Goal: Task Accomplishment & Management: Use online tool/utility

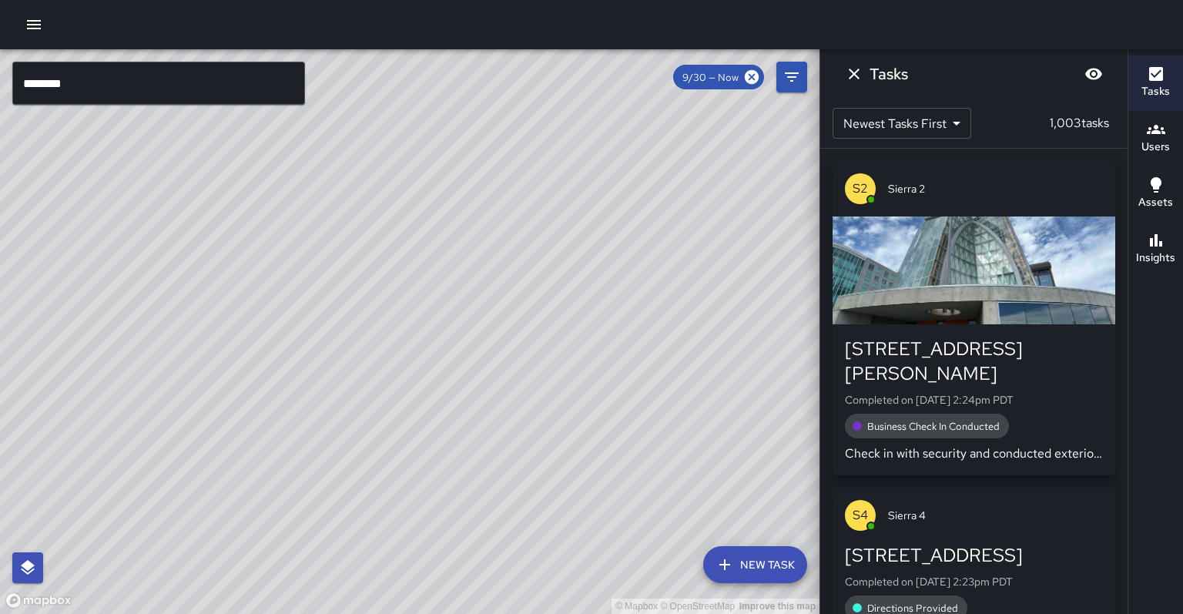
scroll to position [201, 0]
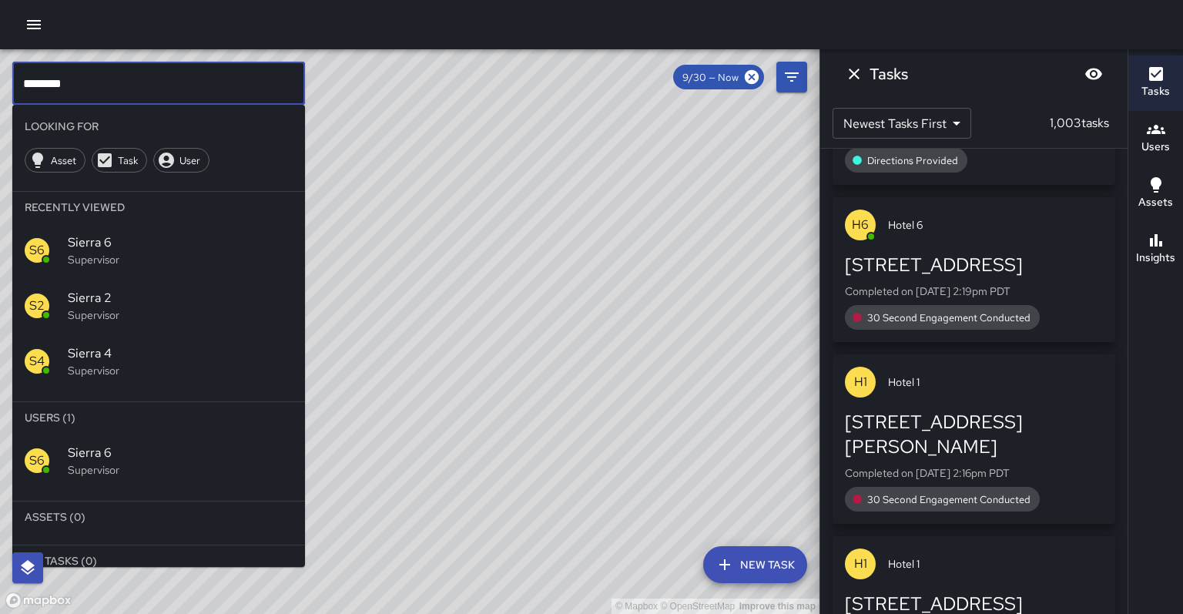
click at [120, 82] on input "********" at bounding box center [158, 83] width 293 height 43
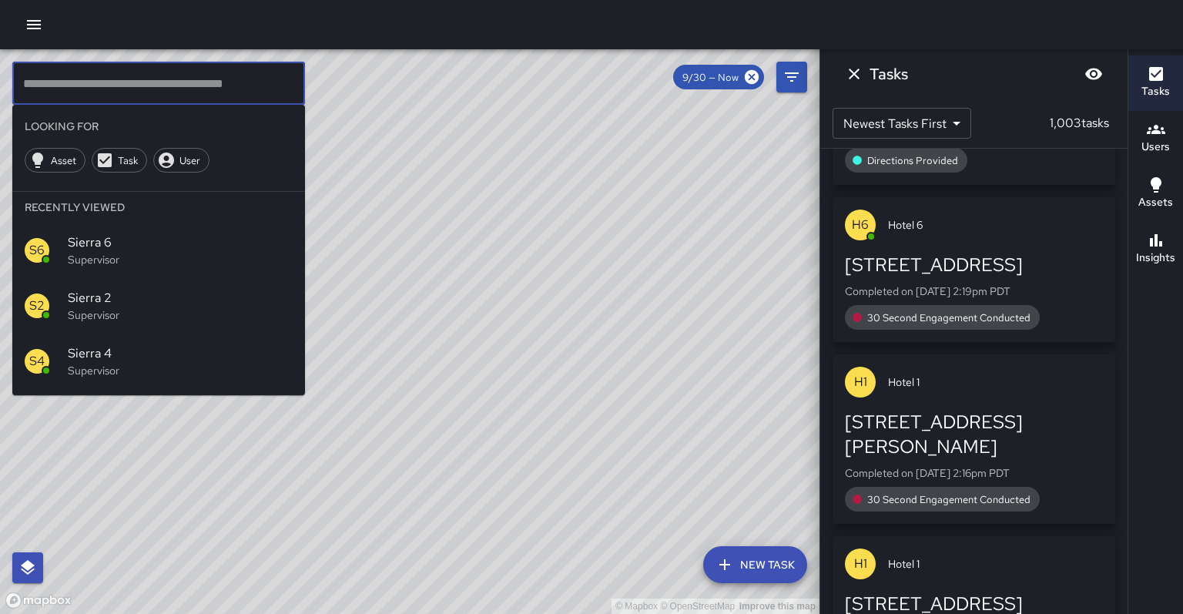
scroll to position [0, 0]
click at [1152, 129] on icon "button" at bounding box center [1156, 129] width 18 height 18
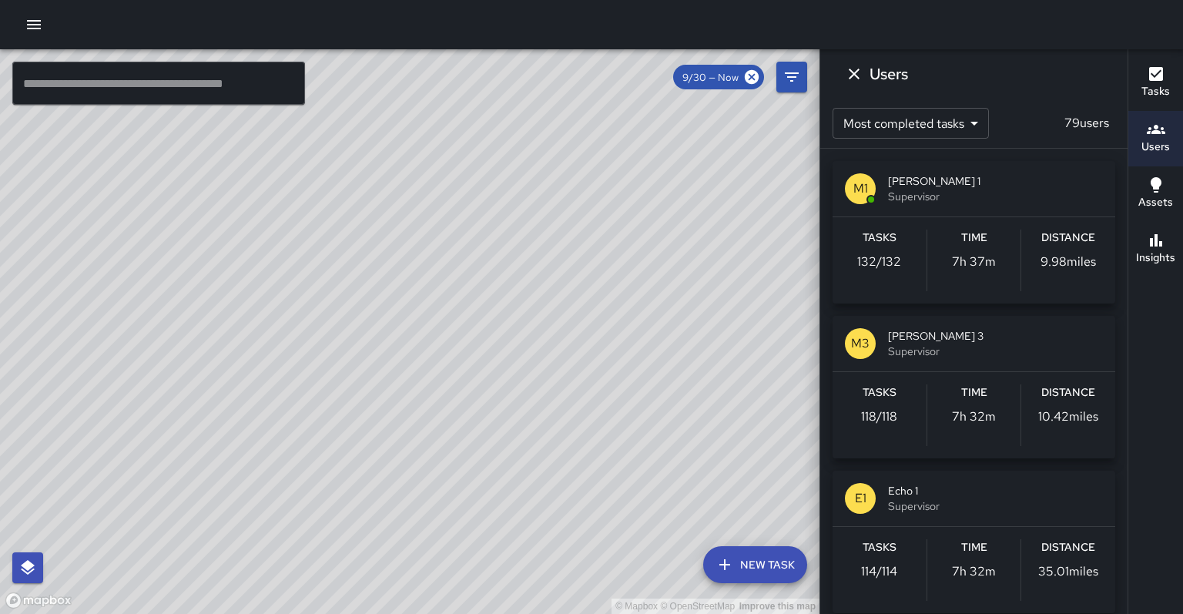
click at [463, 480] on div "© Mapbox © OpenStreetMap Improve this map" at bounding box center [410, 331] width 820 height 565
drag, startPoint x: 482, startPoint y: 471, endPoint x: 379, endPoint y: 504, distance: 108.4
click at [379, 504] on div "© Mapbox © OpenStreetMap Improve this map" at bounding box center [410, 331] width 820 height 565
click at [888, 263] on div "Tasks 132 / 132" at bounding box center [880, 261] width 94 height 62
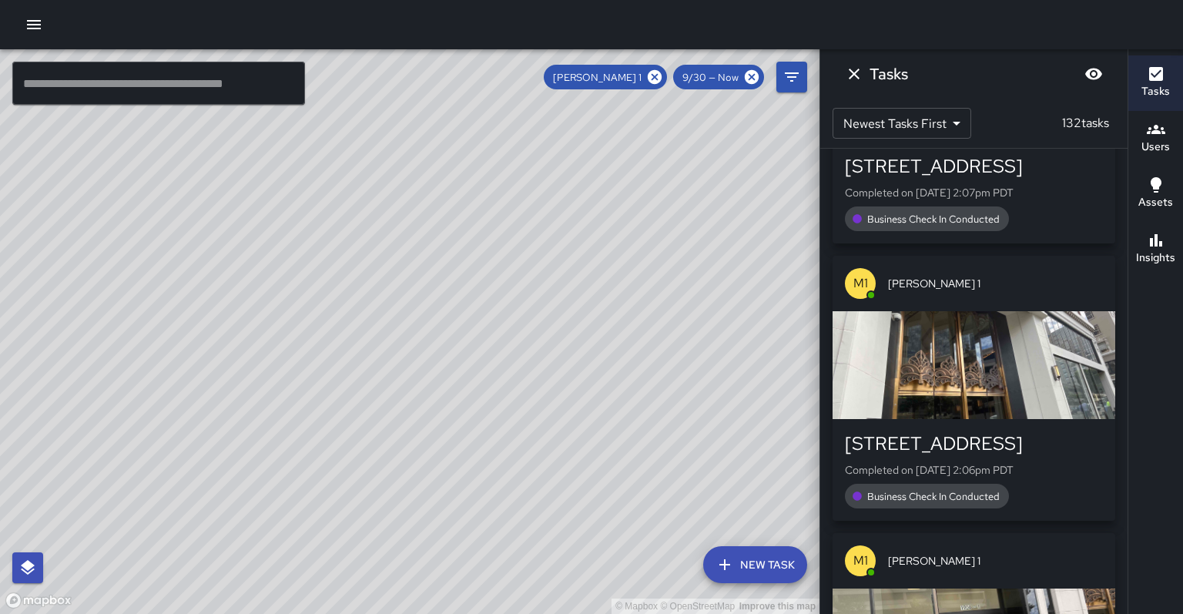
drag, startPoint x: 468, startPoint y: 340, endPoint x: 459, endPoint y: 304, distance: 36.6
click at [459, 304] on div "© Mapbox © OpenStreetMap Improve this map" at bounding box center [410, 331] width 820 height 565
click at [663, 76] on icon at bounding box center [654, 77] width 17 height 17
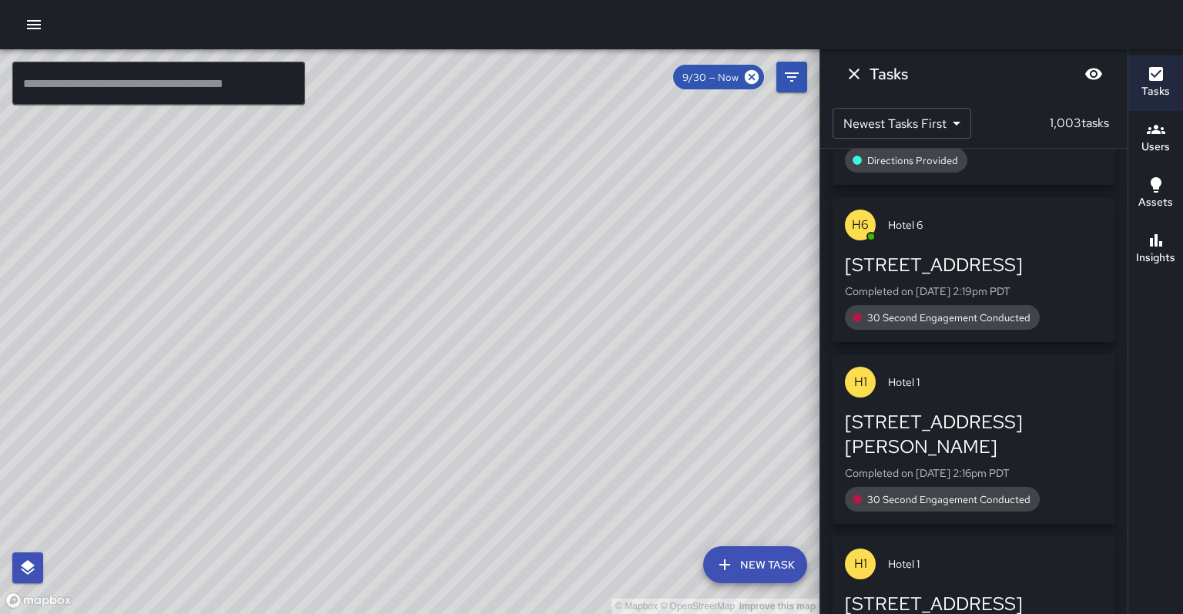
click at [81, 94] on input "text" at bounding box center [158, 83] width 293 height 43
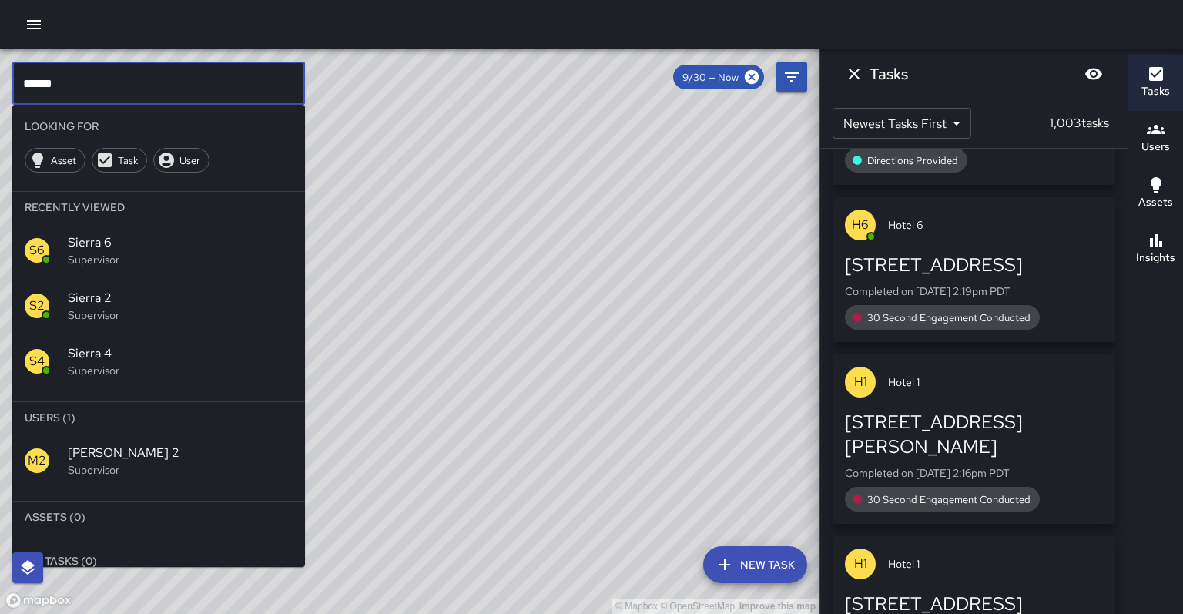
click at [83, 462] on p "Supervisor" at bounding box center [180, 469] width 225 height 15
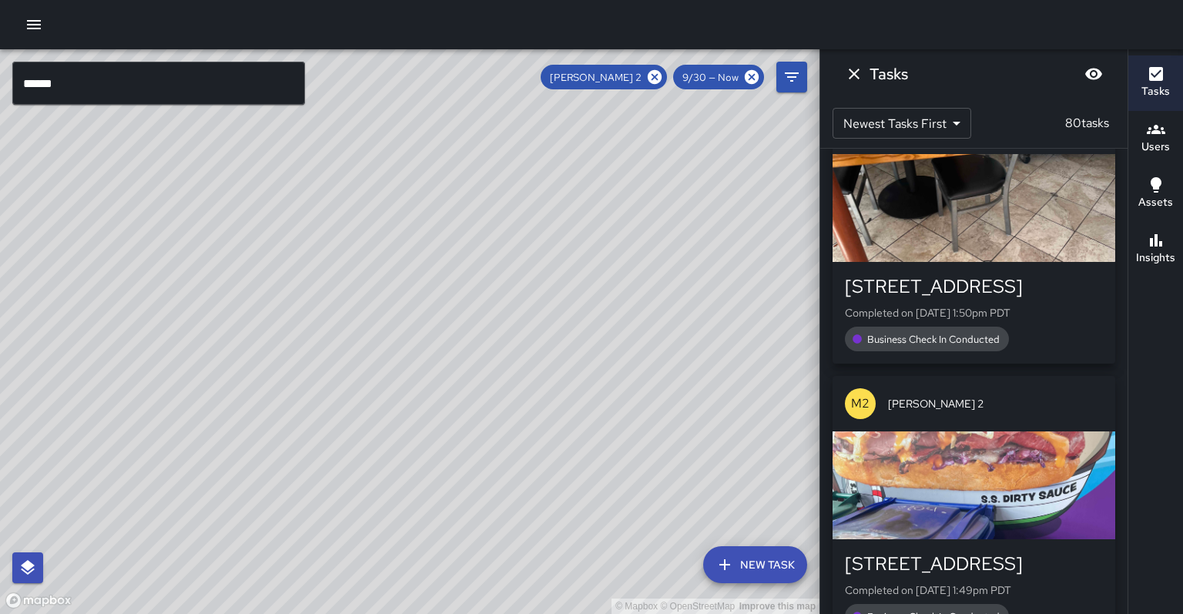
drag, startPoint x: 437, startPoint y: 311, endPoint x: 385, endPoint y: 349, distance: 64.6
click at [385, 349] on div "© Mapbox © OpenStreetMap Improve this map" at bounding box center [410, 331] width 820 height 565
click at [663, 77] on icon at bounding box center [654, 77] width 17 height 17
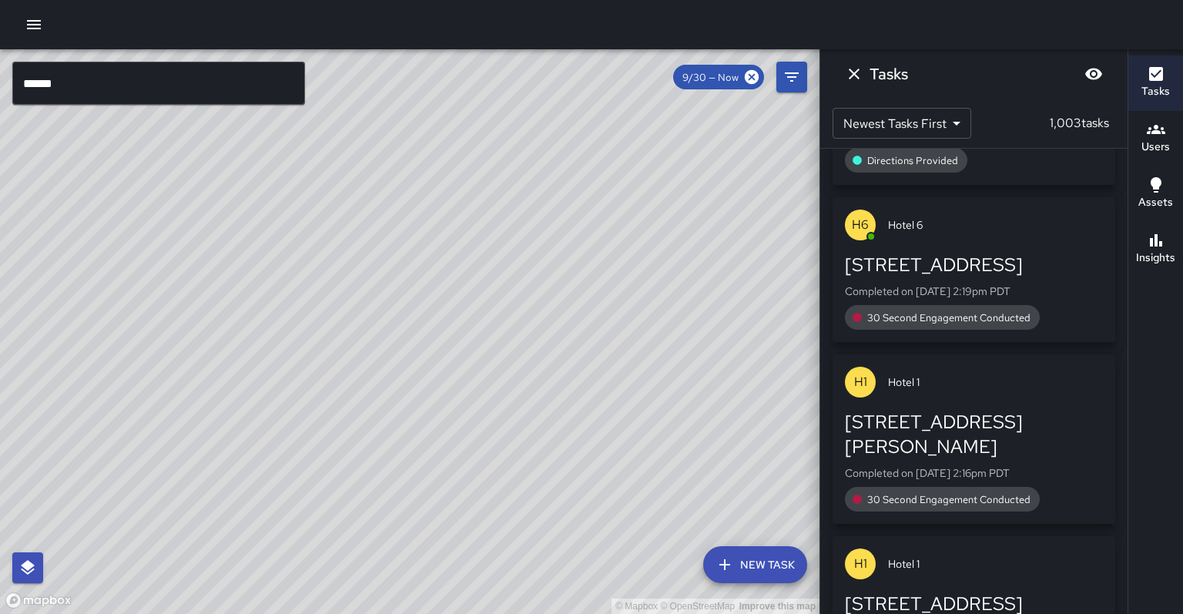
click at [161, 69] on input "******" at bounding box center [158, 83] width 293 height 43
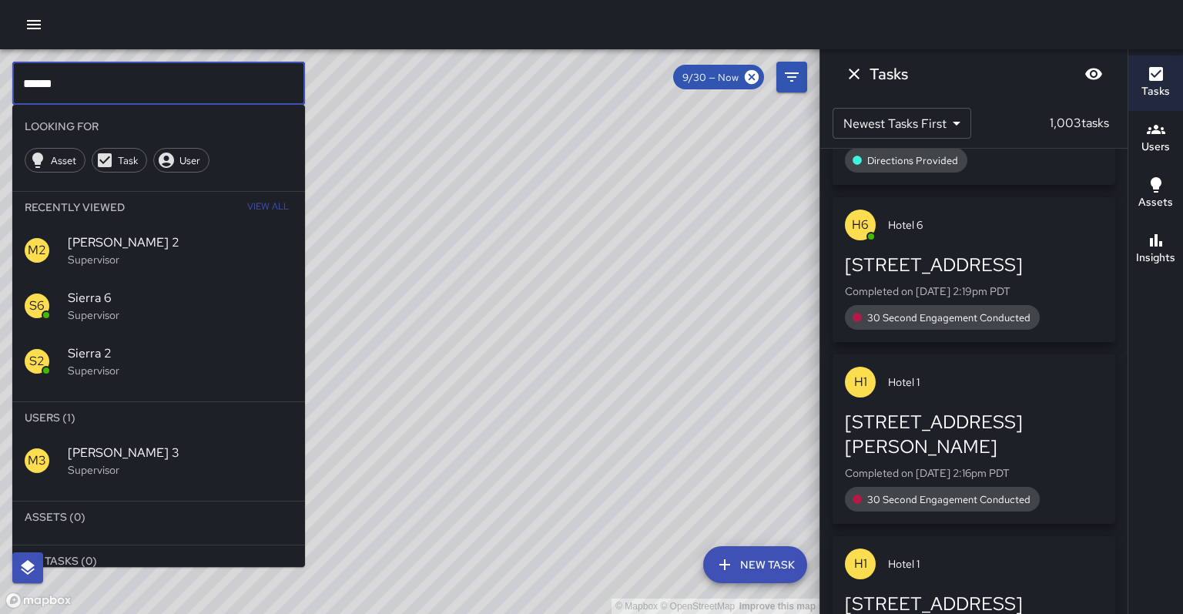
click at [124, 444] on span "[PERSON_NAME] 3" at bounding box center [180, 453] width 225 height 18
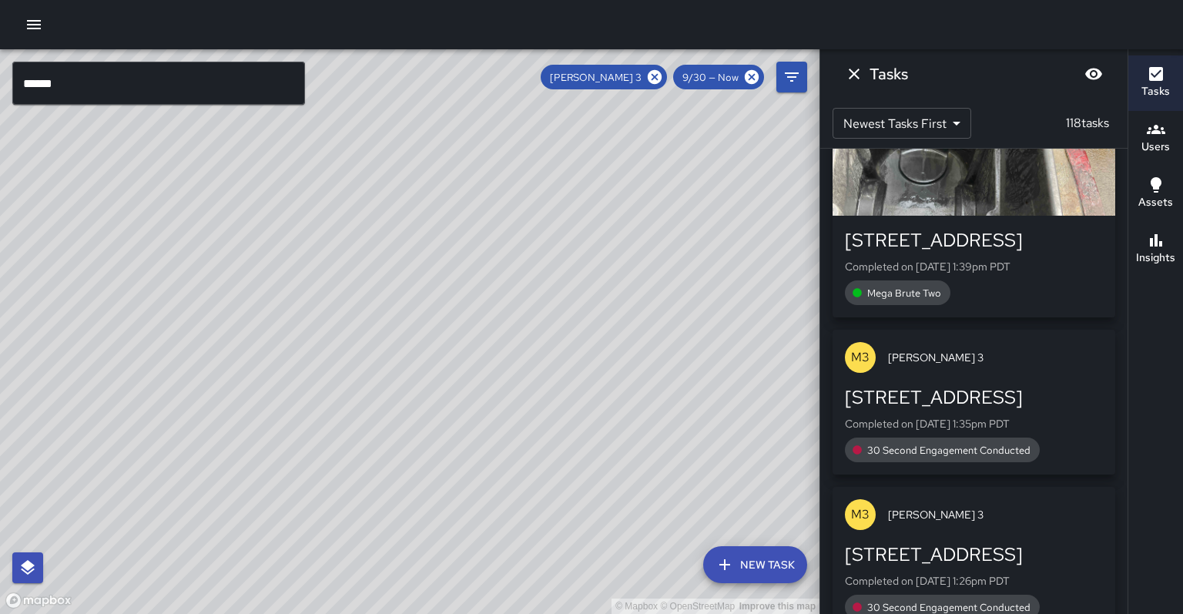
drag, startPoint x: 347, startPoint y: 387, endPoint x: 371, endPoint y: 276, distance: 113.5
click at [371, 276] on div "© Mapbox © OpenStreetMap Improve this map" at bounding box center [410, 331] width 820 height 565
drag, startPoint x: 334, startPoint y: 392, endPoint x: 340, endPoint y: 351, distance: 41.4
click at [340, 351] on div "© Mapbox © OpenStreetMap Improve this map" at bounding box center [410, 331] width 820 height 565
drag, startPoint x: 672, startPoint y: 78, endPoint x: 661, endPoint y: 79, distance: 10.8
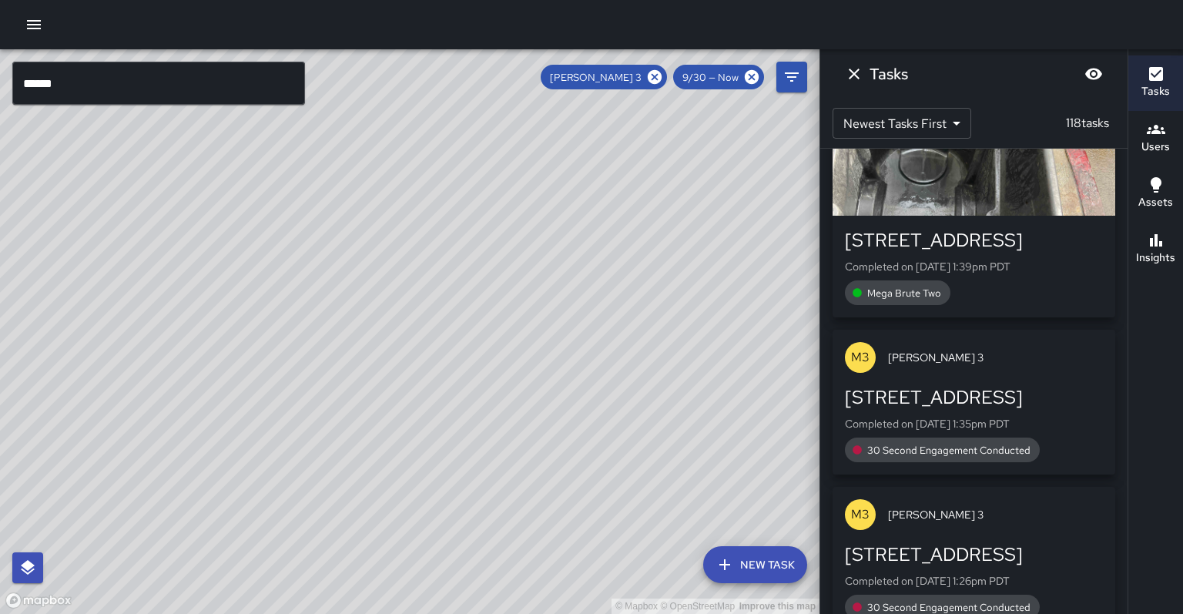
click at [663, 78] on icon at bounding box center [654, 77] width 17 height 17
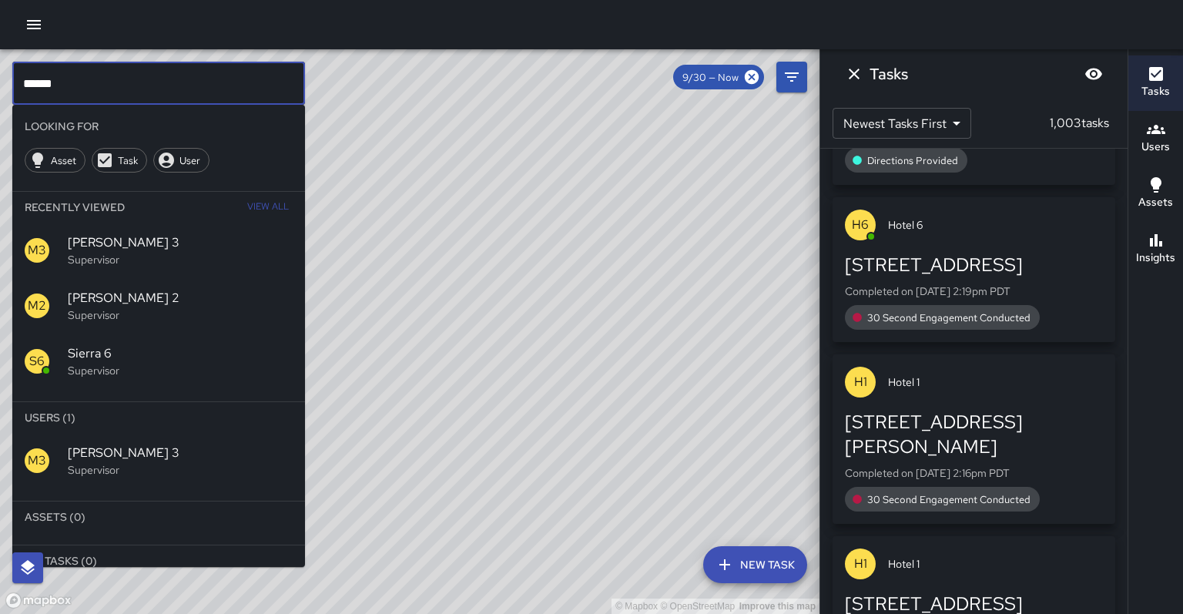
click at [156, 82] on input "******" at bounding box center [158, 83] width 293 height 43
click at [79, 462] on p "Supervisor" at bounding box center [180, 469] width 225 height 15
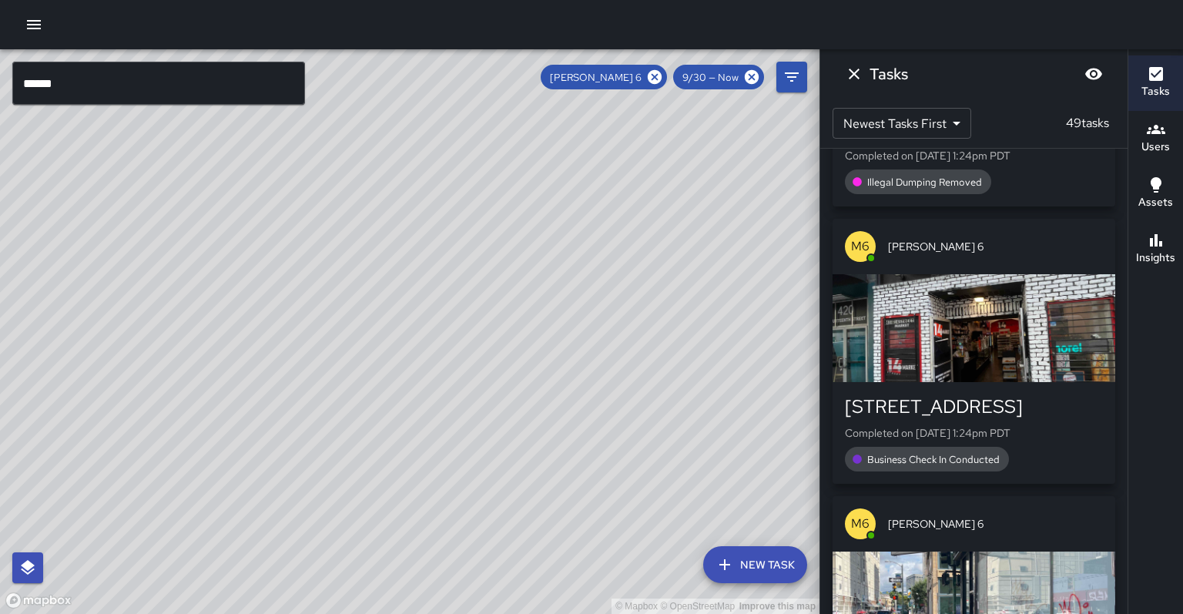
drag, startPoint x: 428, startPoint y: 302, endPoint x: 428, endPoint y: 222, distance: 80.1
click at [428, 222] on div "© Mapbox © OpenStreetMap Improve this map" at bounding box center [410, 331] width 820 height 565
click at [662, 75] on icon at bounding box center [655, 77] width 14 height 14
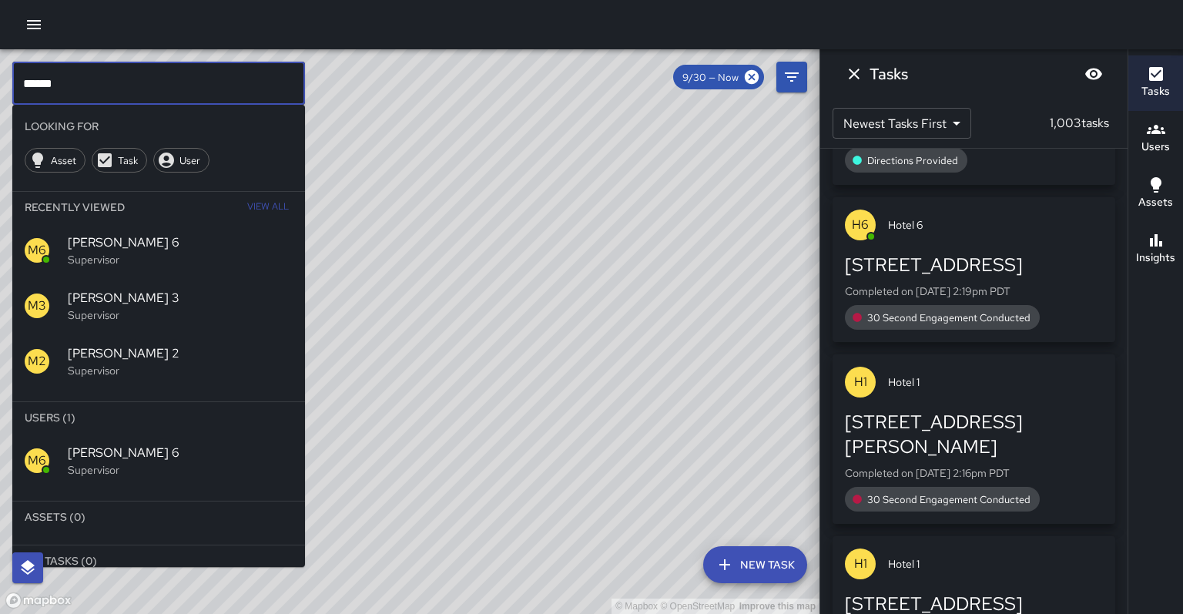
click at [60, 84] on input "******" at bounding box center [158, 83] width 293 height 43
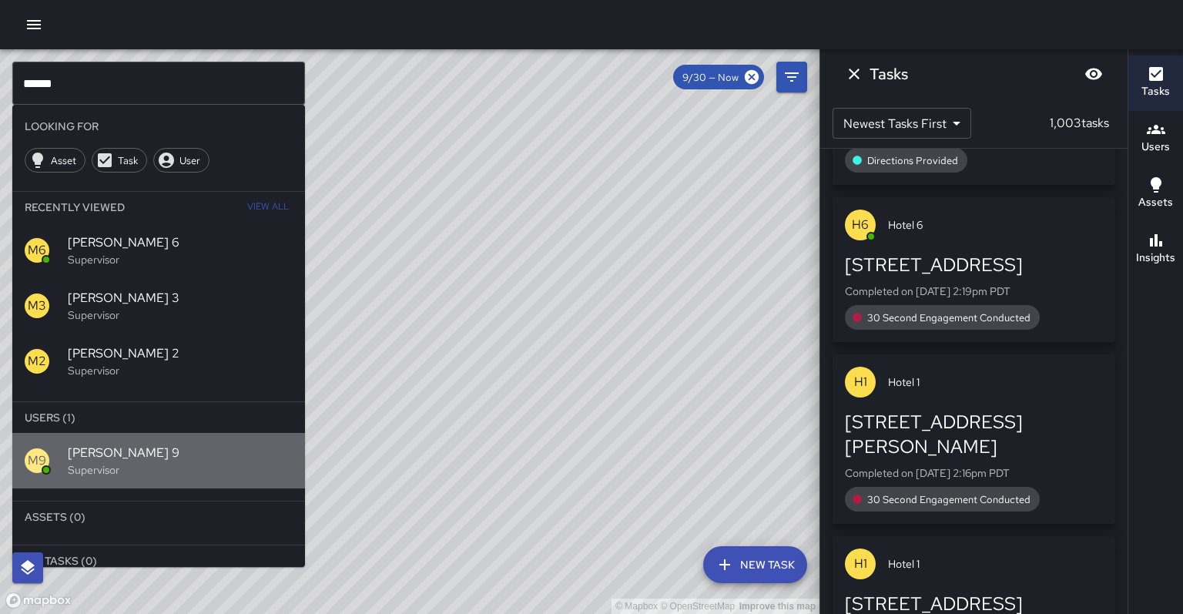
click at [87, 462] on p "Supervisor" at bounding box center [180, 469] width 225 height 15
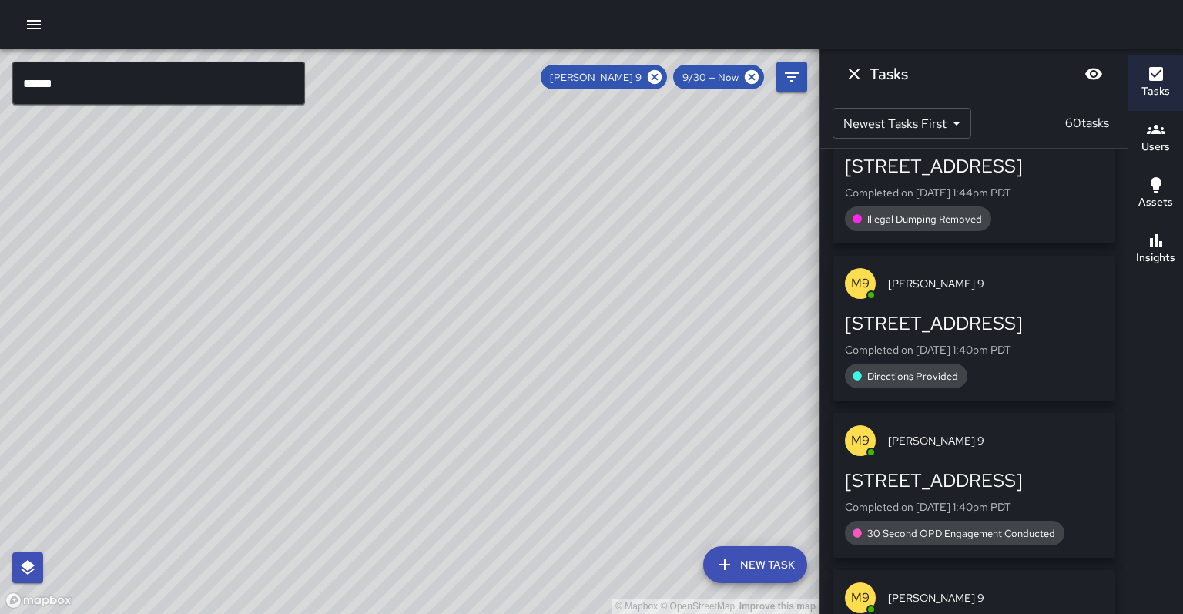
drag, startPoint x: 266, startPoint y: 349, endPoint x: 279, endPoint y: 295, distance: 55.3
click at [280, 293] on div "© Mapbox © OpenStreetMap Improve this map" at bounding box center [410, 331] width 820 height 565
click at [662, 80] on icon at bounding box center [655, 77] width 14 height 14
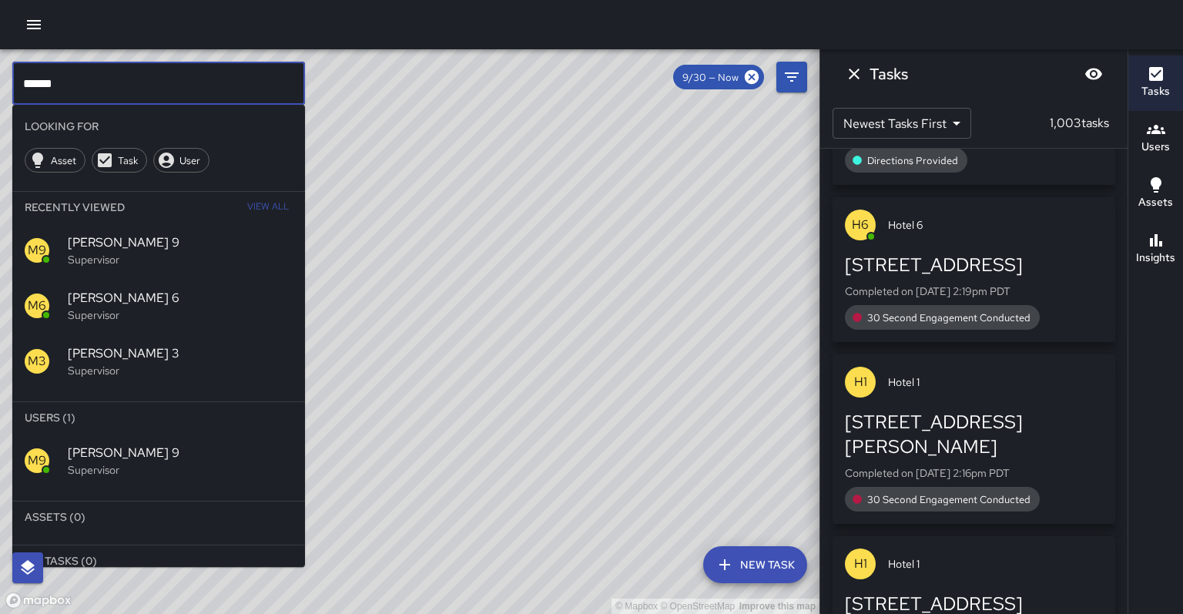
click at [176, 77] on input "******" at bounding box center [158, 83] width 293 height 43
type input "*"
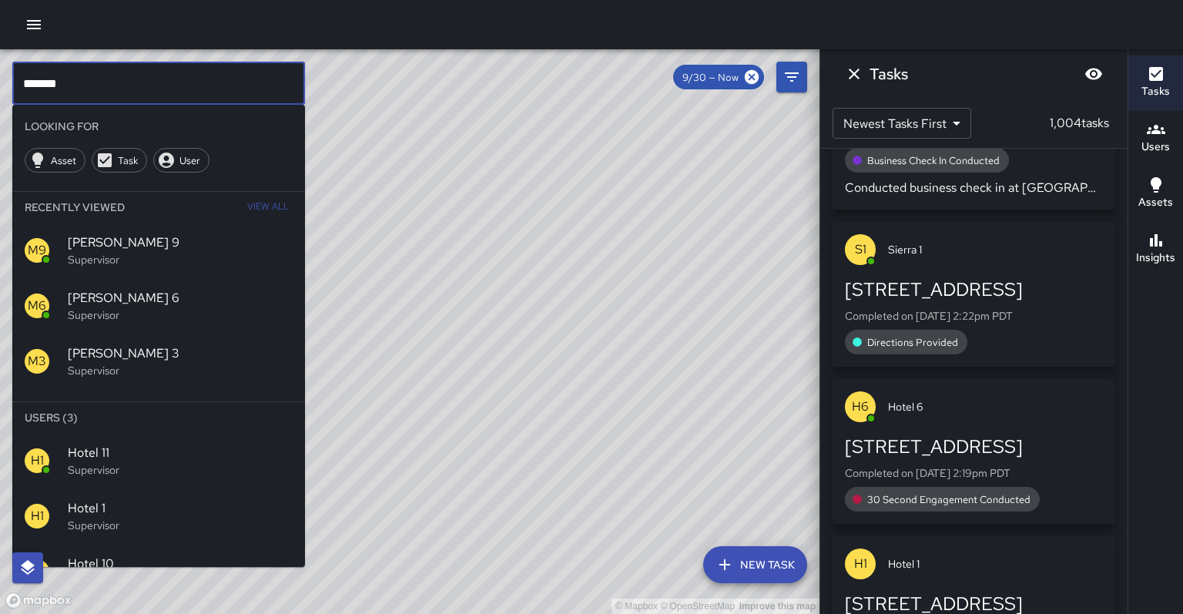
click at [92, 499] on span "Hotel 1" at bounding box center [180, 508] width 225 height 18
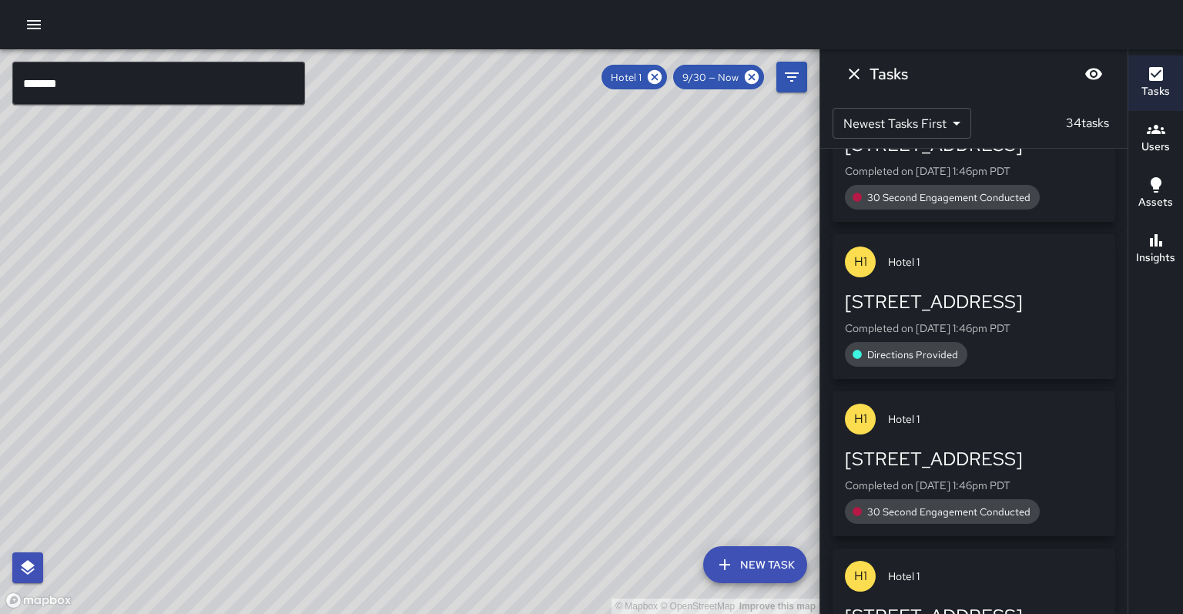
drag, startPoint x: 317, startPoint y: 256, endPoint x: 227, endPoint y: 376, distance: 149.7
click at [227, 376] on div "© Mapbox © OpenStreetMap Improve this map" at bounding box center [410, 331] width 820 height 565
click at [663, 75] on icon at bounding box center [654, 77] width 17 height 17
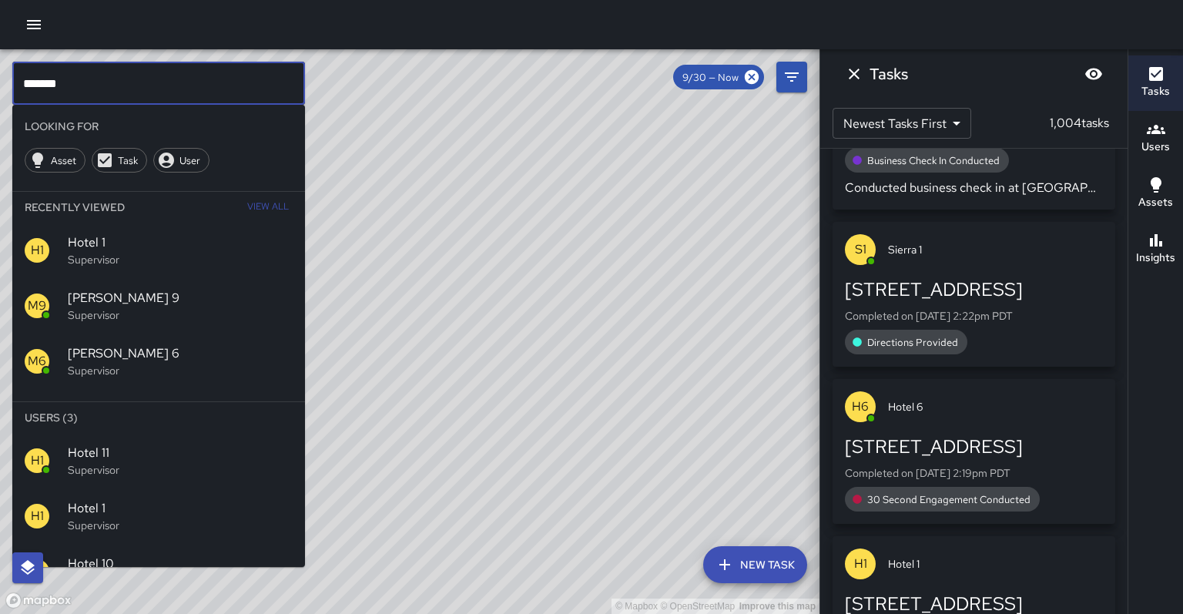
click at [176, 72] on input "*******" at bounding box center [158, 83] width 293 height 43
click at [84, 462] on p "Supervisor" at bounding box center [180, 469] width 225 height 15
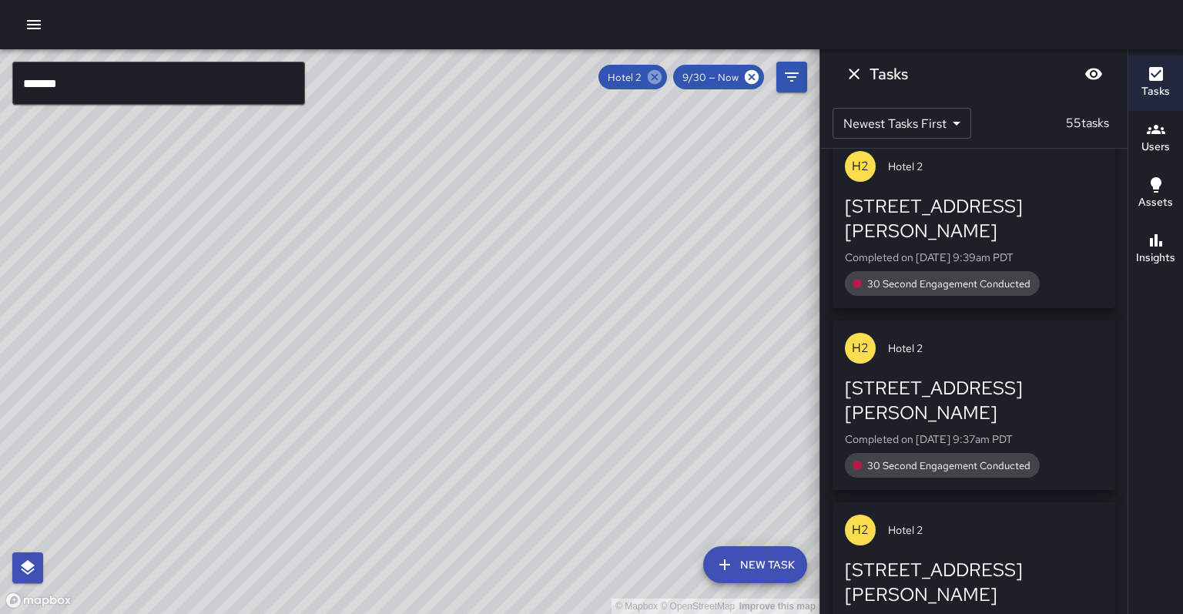
click at [662, 76] on icon at bounding box center [655, 77] width 14 height 14
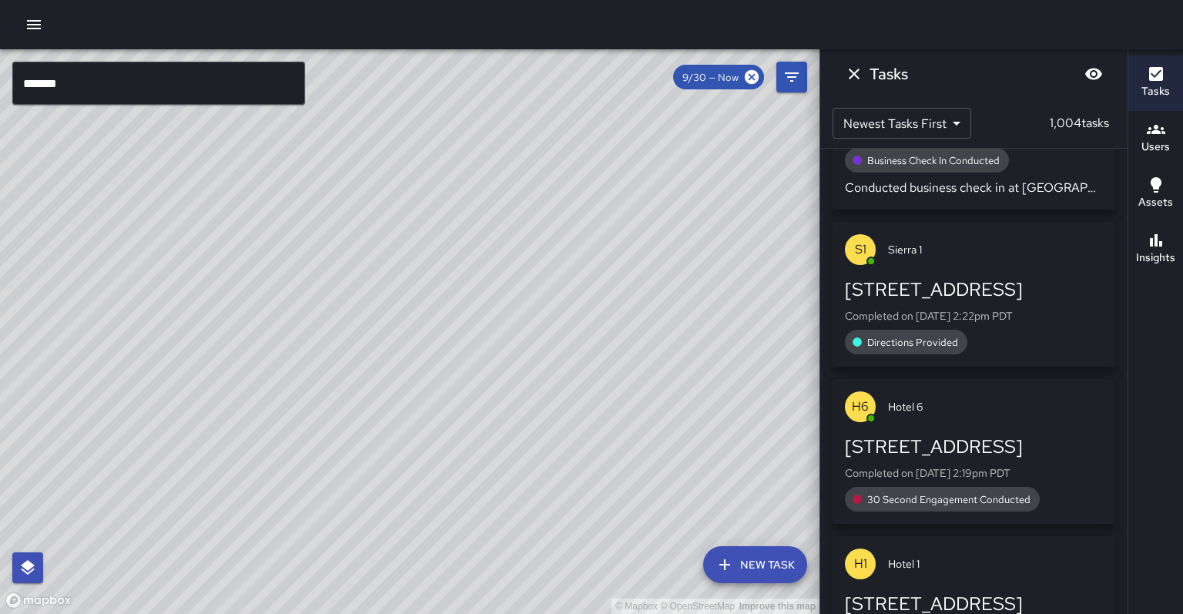
click at [148, 70] on input "*******" at bounding box center [158, 83] width 293 height 43
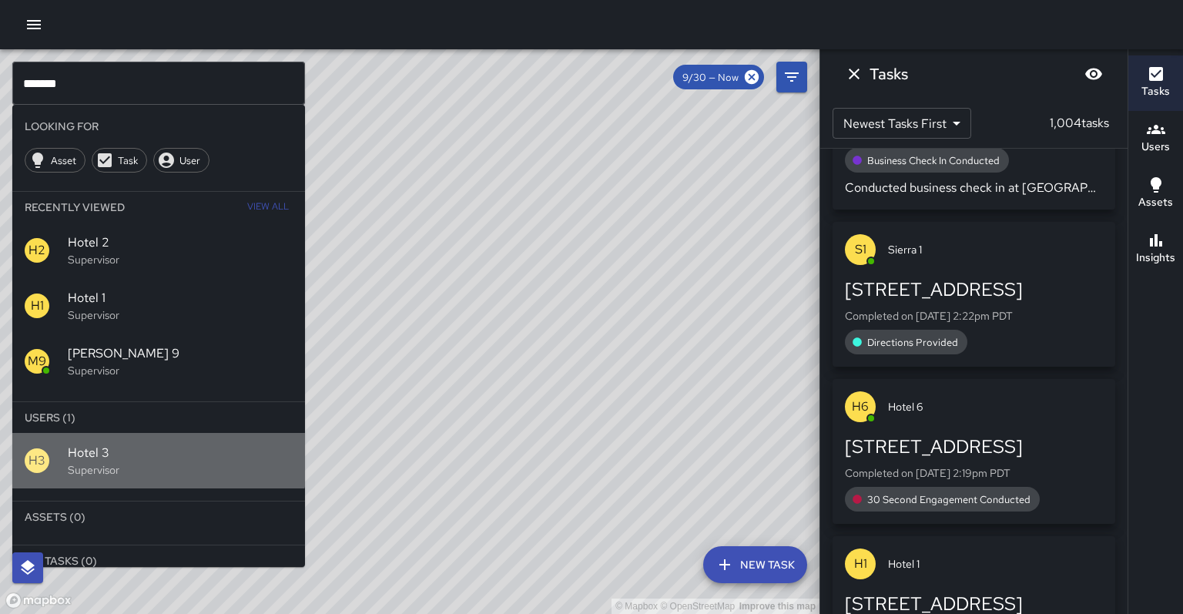
click at [96, 444] on span "Hotel 3" at bounding box center [180, 453] width 225 height 18
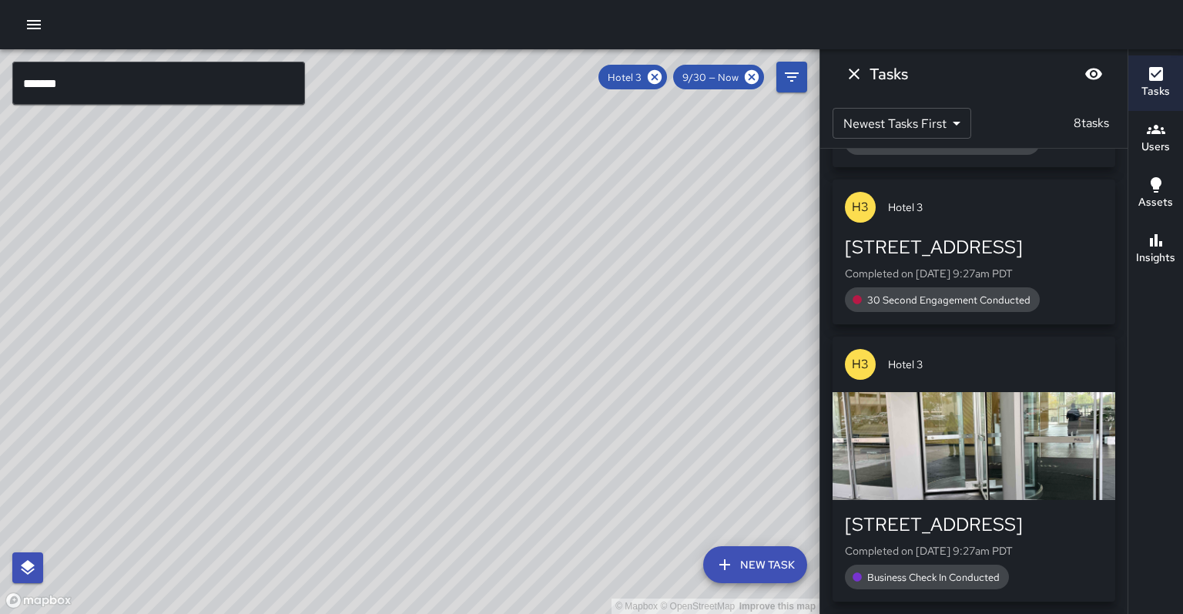
drag, startPoint x: 669, startPoint y: 75, endPoint x: 547, endPoint y: 73, distance: 121.7
click at [663, 75] on icon at bounding box center [654, 77] width 17 height 17
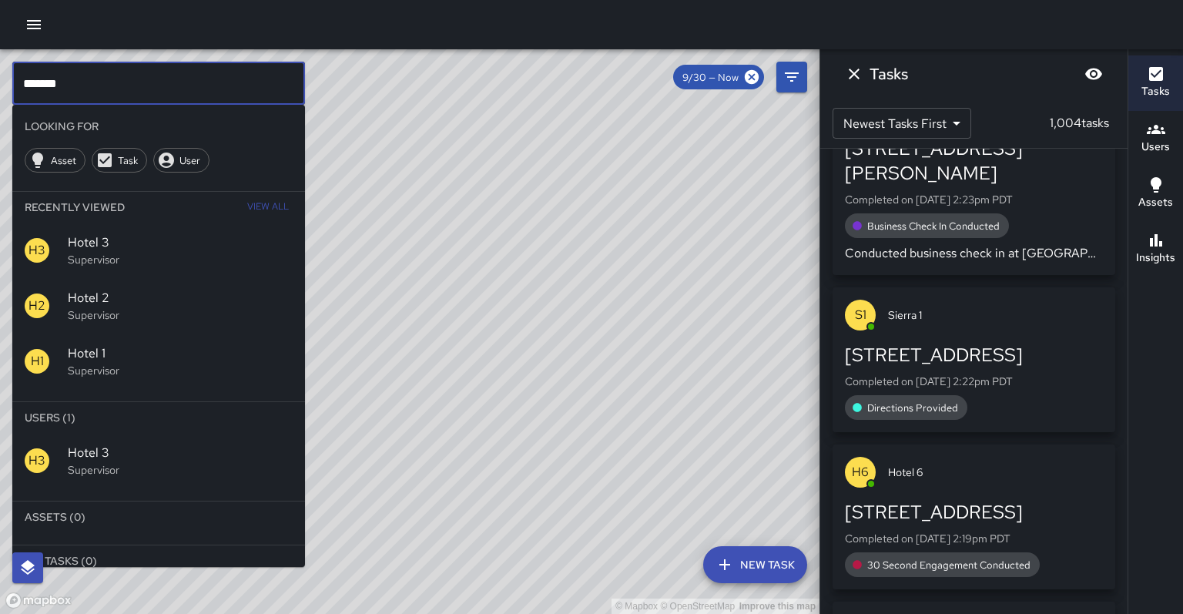
click at [202, 75] on input "*******" at bounding box center [158, 83] width 293 height 43
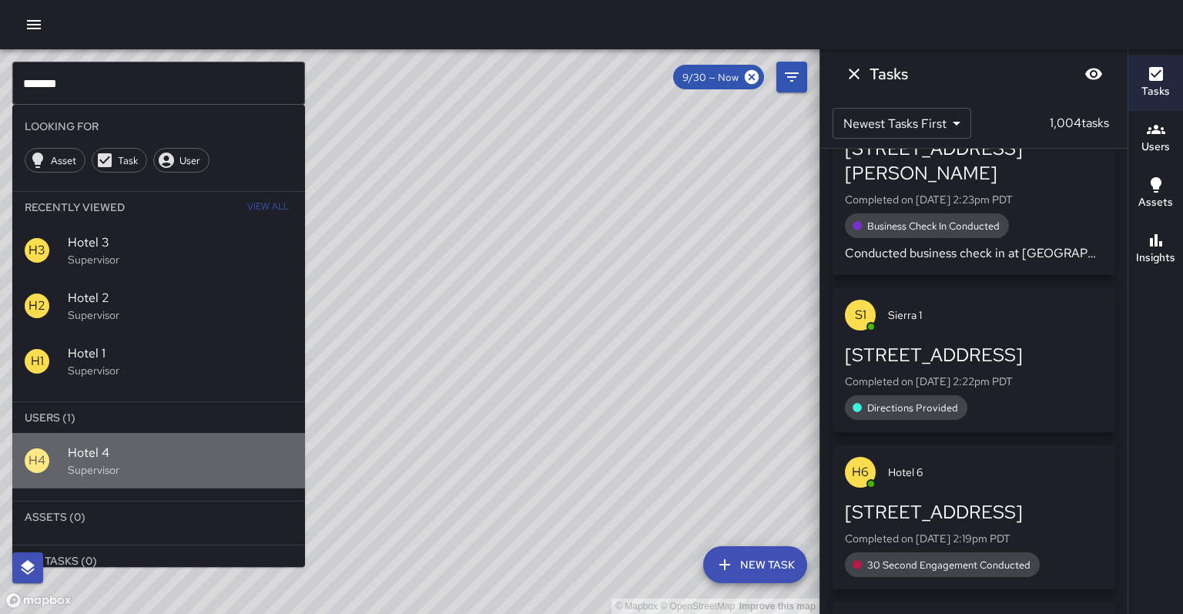
click at [80, 462] on p "Supervisor" at bounding box center [180, 469] width 225 height 15
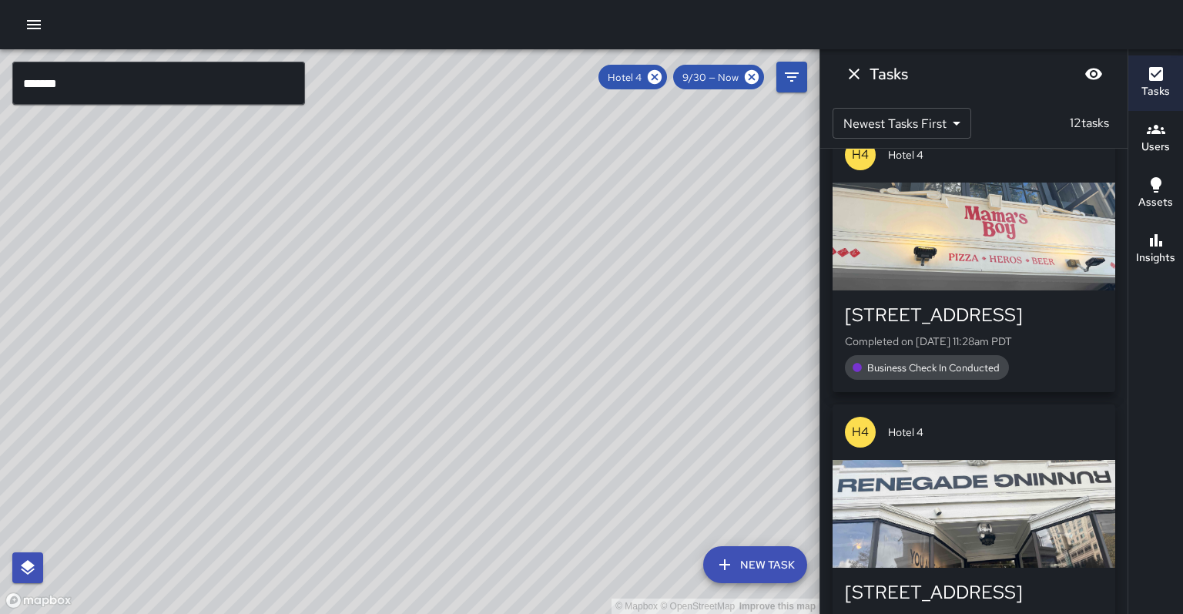
drag, startPoint x: 388, startPoint y: 283, endPoint x: 291, endPoint y: 366, distance: 127.3
click at [291, 366] on div "© Mapbox © OpenStreetMap Improve this map" at bounding box center [410, 331] width 820 height 565
click at [662, 79] on icon at bounding box center [655, 77] width 14 height 14
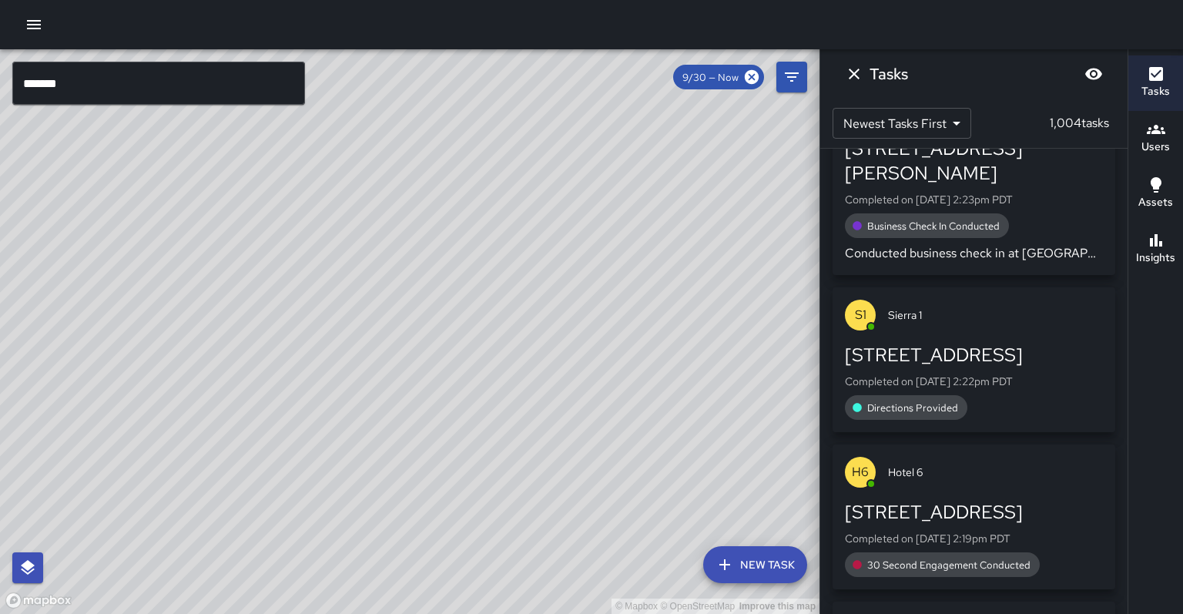
click at [0, 83] on div "© Mapbox © OpenStreetMap Improve this map" at bounding box center [410, 331] width 820 height 565
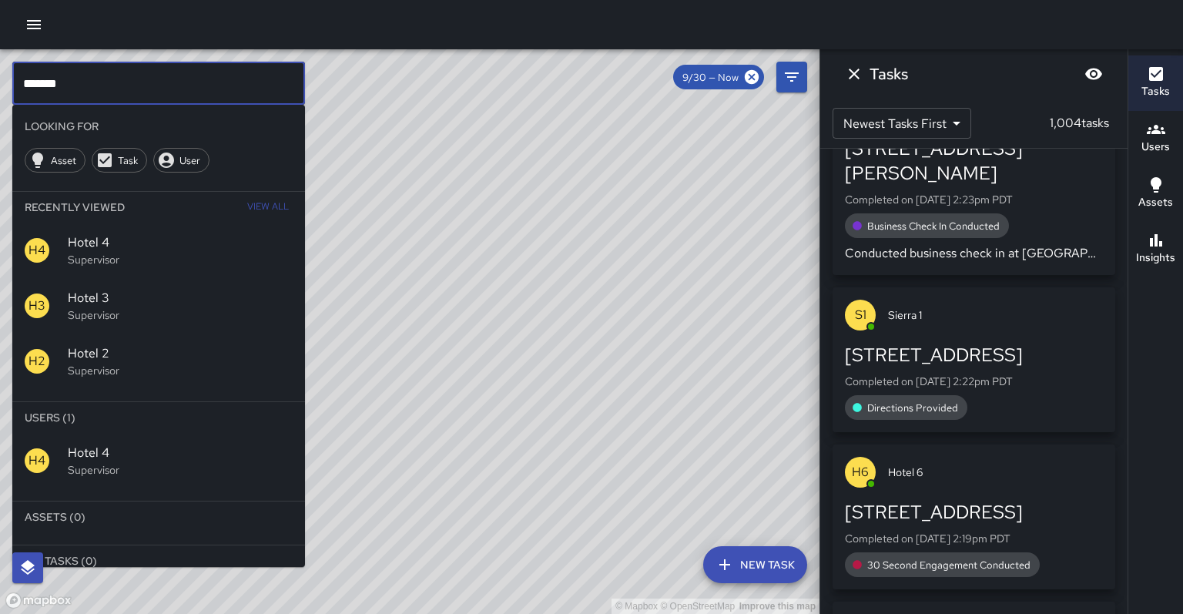
click at [67, 92] on input "*******" at bounding box center [158, 83] width 293 height 43
click at [68, 92] on input "*******" at bounding box center [158, 83] width 293 height 43
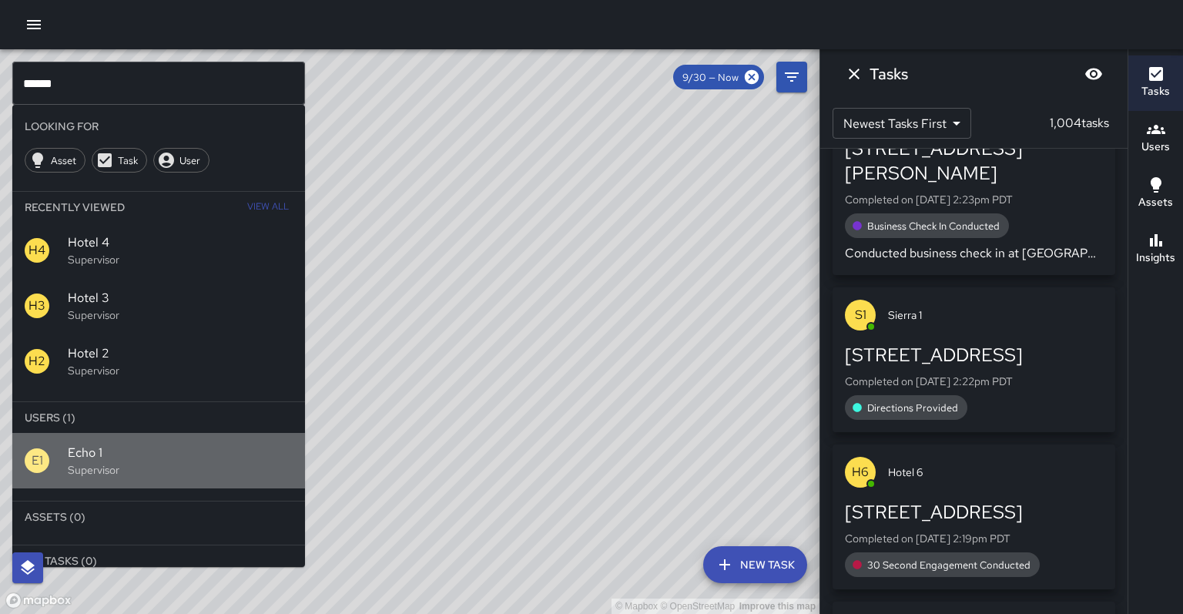
click at [102, 462] on p "Supervisor" at bounding box center [180, 469] width 225 height 15
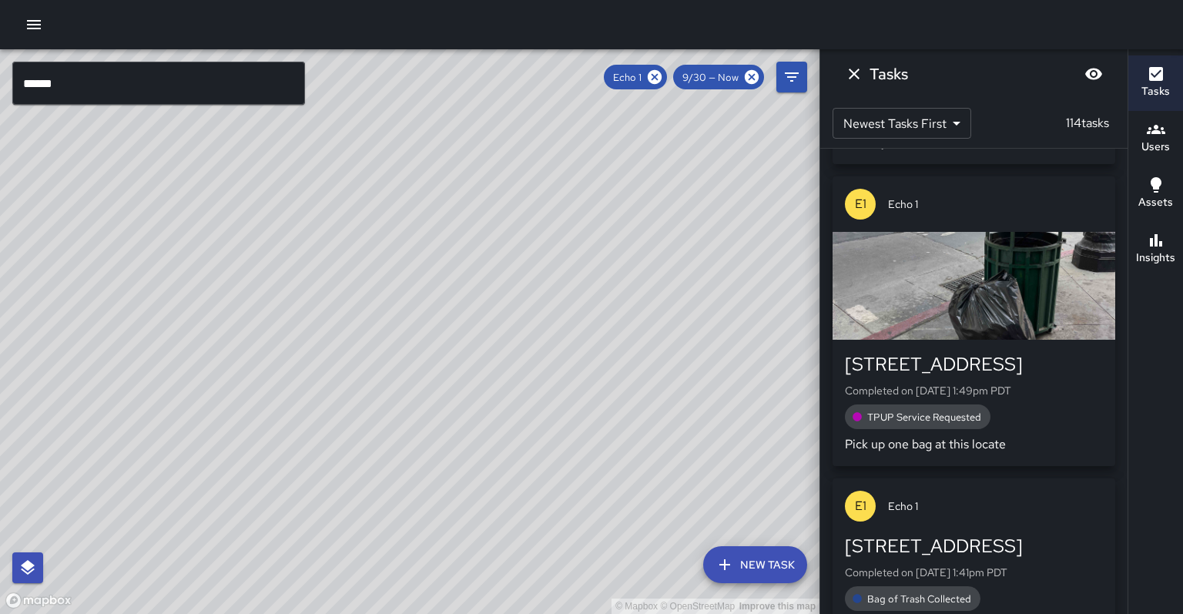
click at [345, 317] on div "© Mapbox © OpenStreetMap Improve this map" at bounding box center [410, 331] width 820 height 565
click at [136, 76] on input "******" at bounding box center [158, 83] width 293 height 43
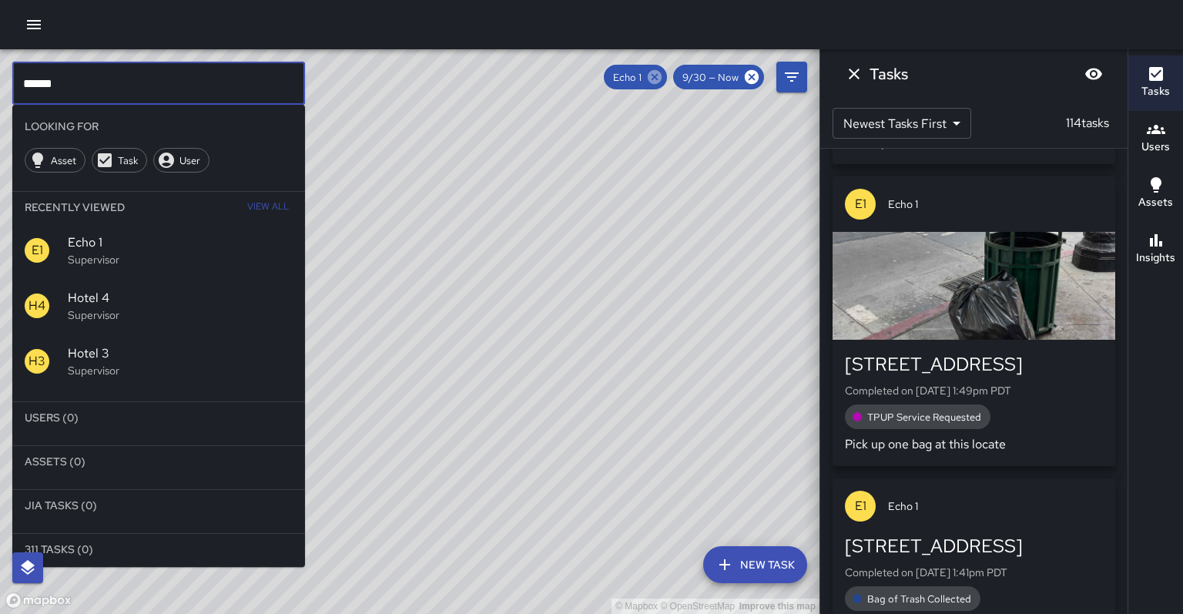
type input "******"
click at [662, 75] on icon at bounding box center [655, 77] width 14 height 14
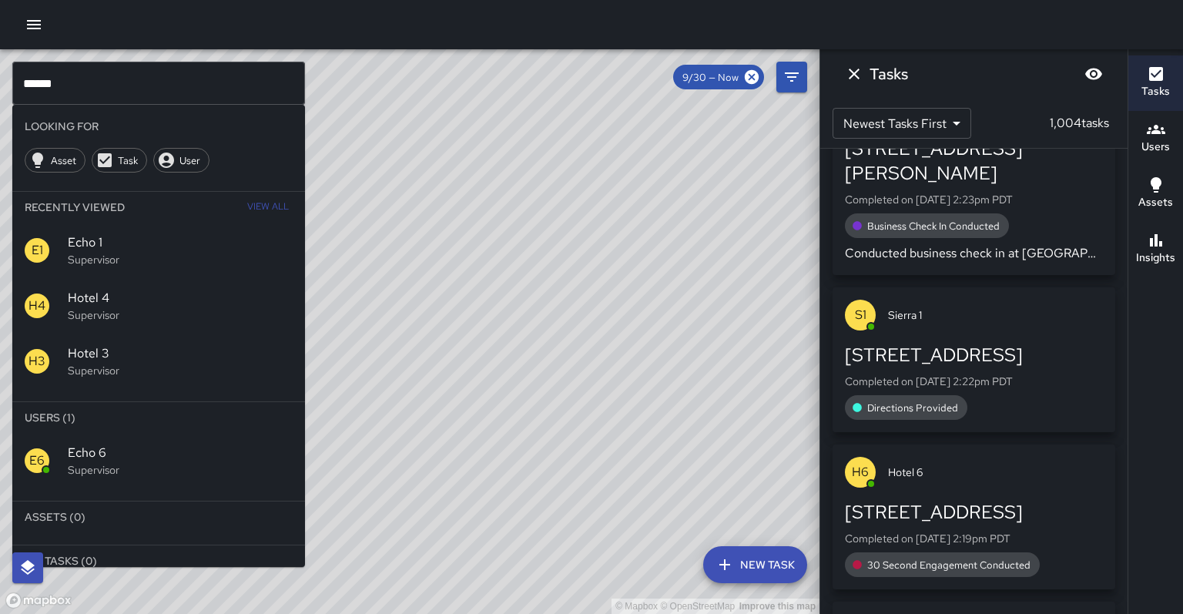
click at [85, 444] on span "Echo 6" at bounding box center [180, 453] width 225 height 18
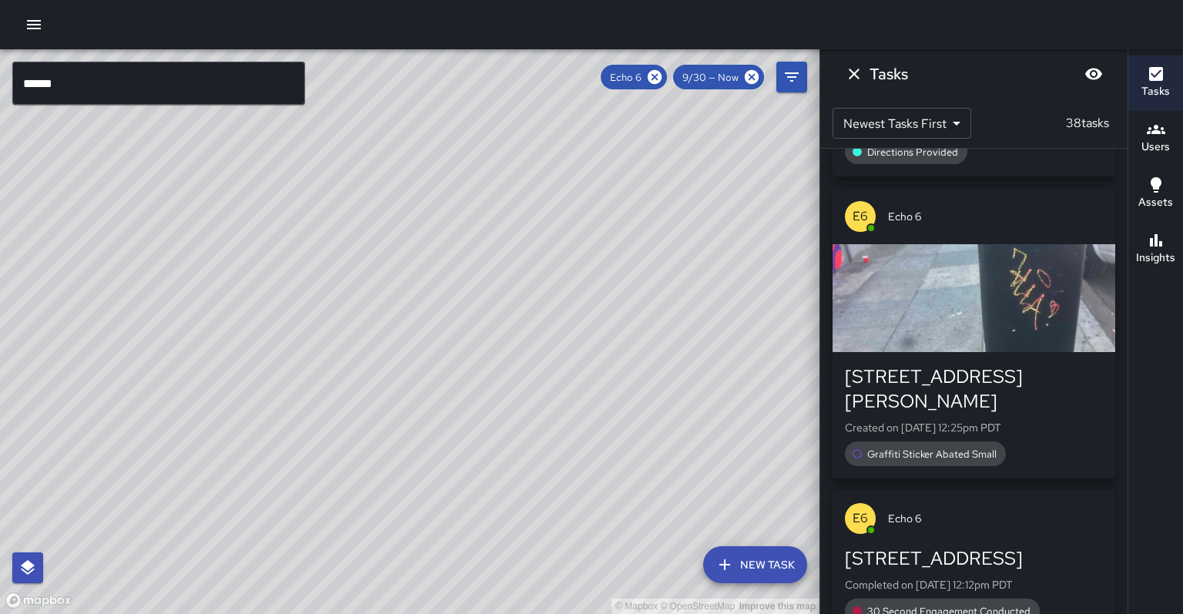
drag, startPoint x: 277, startPoint y: 464, endPoint x: 278, endPoint y: 474, distance: 9.3
click at [278, 474] on div "© Mapbox © OpenStreetMap Improve this map" at bounding box center [410, 331] width 820 height 565
click at [283, 379] on div "© Mapbox © OpenStreetMap Improve this map" at bounding box center [410, 331] width 820 height 565
click at [360, 512] on div "© Mapbox © OpenStreetMap Improve this map" at bounding box center [410, 331] width 820 height 565
click at [718, 96] on div "© Mapbox © OpenStreetMap Improve this map" at bounding box center [410, 331] width 820 height 565
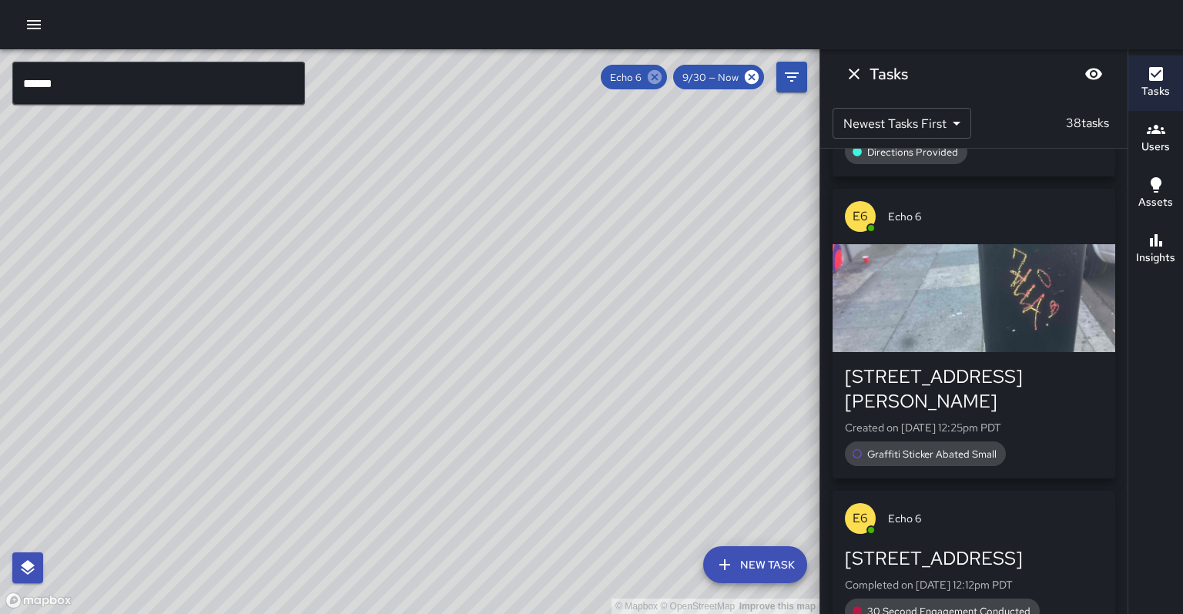
click at [662, 80] on icon at bounding box center [655, 77] width 14 height 14
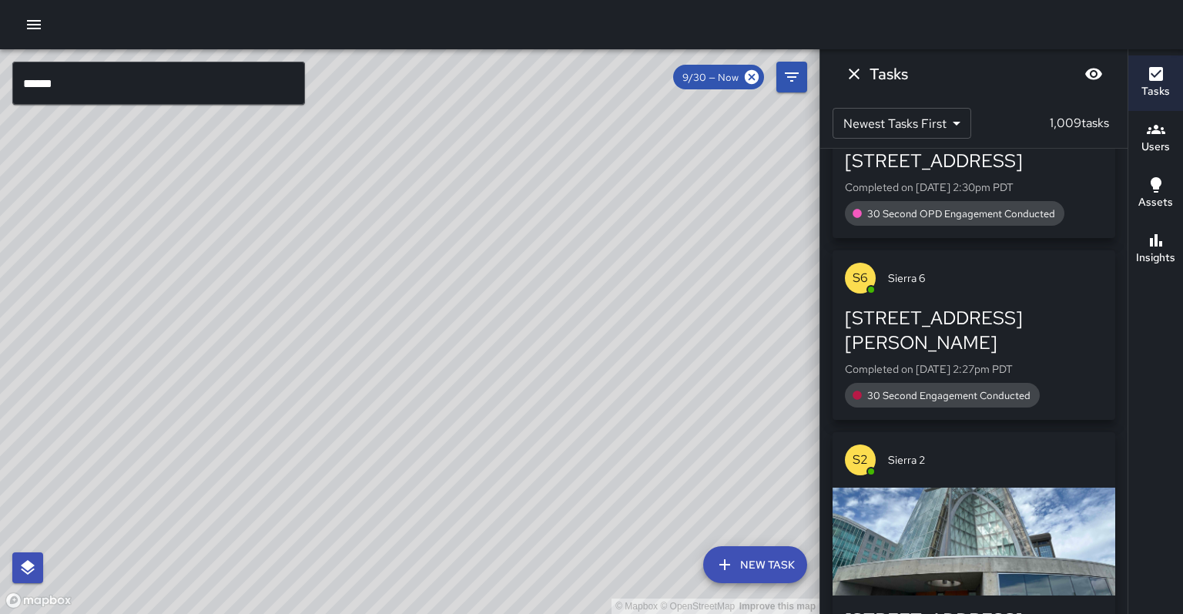
click at [656, 129] on div "© Mapbox © OpenStreetMap Improve this map" at bounding box center [410, 331] width 820 height 565
drag, startPoint x: 466, startPoint y: 465, endPoint x: 481, endPoint y: 401, distance: 66.3
click at [481, 401] on div "© Mapbox © OpenStreetMap Improve this map" at bounding box center [410, 331] width 820 height 565
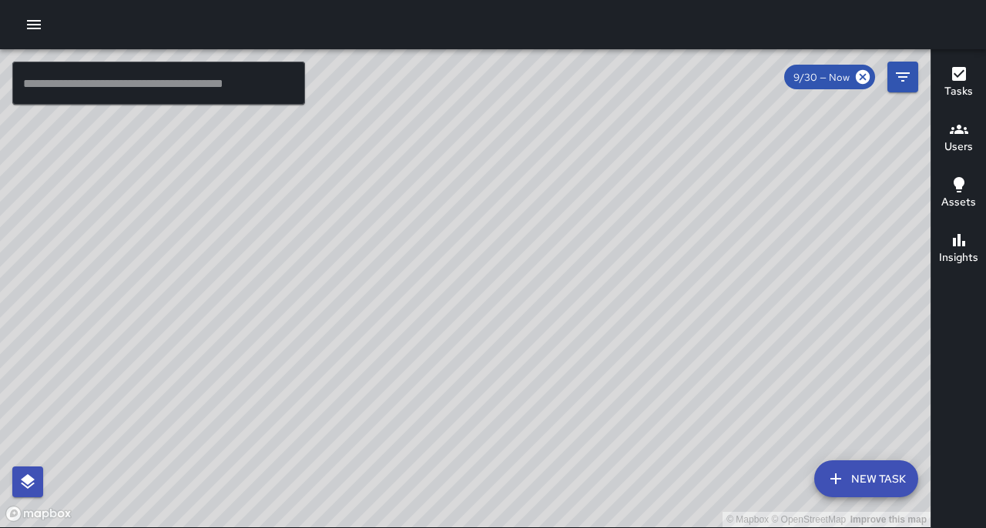
drag, startPoint x: 347, startPoint y: 402, endPoint x: 345, endPoint y: 378, distance: 23.9
click at [345, 378] on div "© Mapbox © OpenStreetMap Improve this map" at bounding box center [465, 288] width 930 height 478
click at [491, 369] on div "© Mapbox © OpenStreetMap Improve this map" at bounding box center [465, 288] width 930 height 478
drag, startPoint x: 527, startPoint y: 419, endPoint x: 529, endPoint y: 379, distance: 40.1
click at [529, 379] on div "© Mapbox © OpenStreetMap Improve this map" at bounding box center [465, 288] width 930 height 478
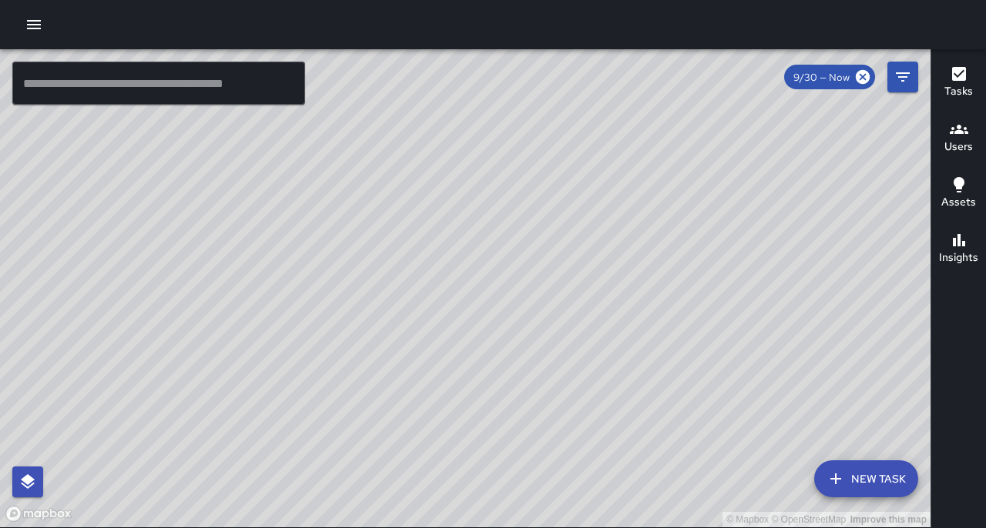
drag, startPoint x: 445, startPoint y: 405, endPoint x: 443, endPoint y: 370, distance: 34.7
click at [443, 370] on div "© Mapbox © OpenStreetMap Improve this map" at bounding box center [465, 288] width 930 height 478
drag, startPoint x: 524, startPoint y: 342, endPoint x: 518, endPoint y: 330, distance: 12.7
click at [518, 330] on div "© Mapbox © OpenStreetMap Improve this map" at bounding box center [465, 288] width 930 height 478
